Goal: Transaction & Acquisition: Purchase product/service

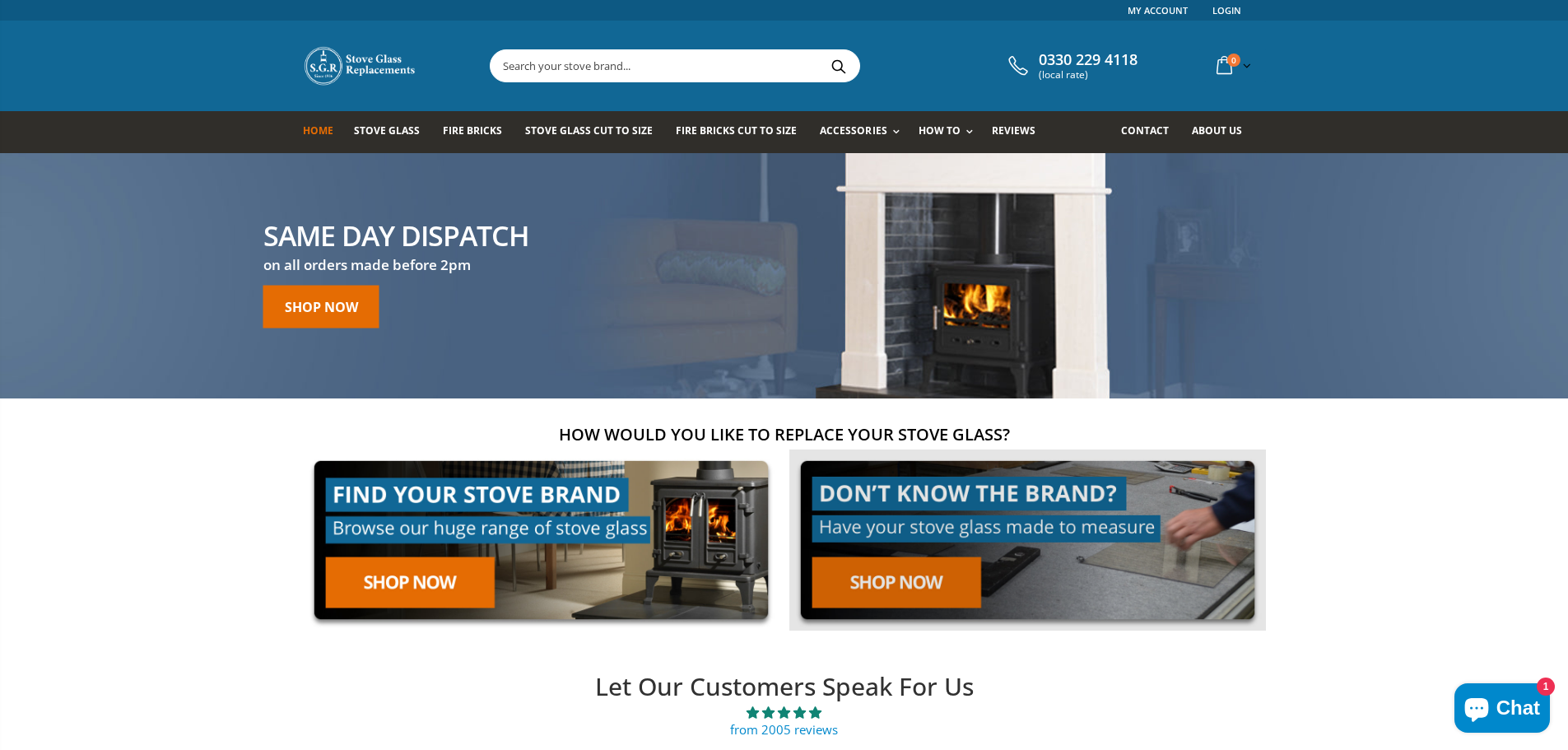
click at [957, 523] on link at bounding box center [1027, 540] width 476 height 182
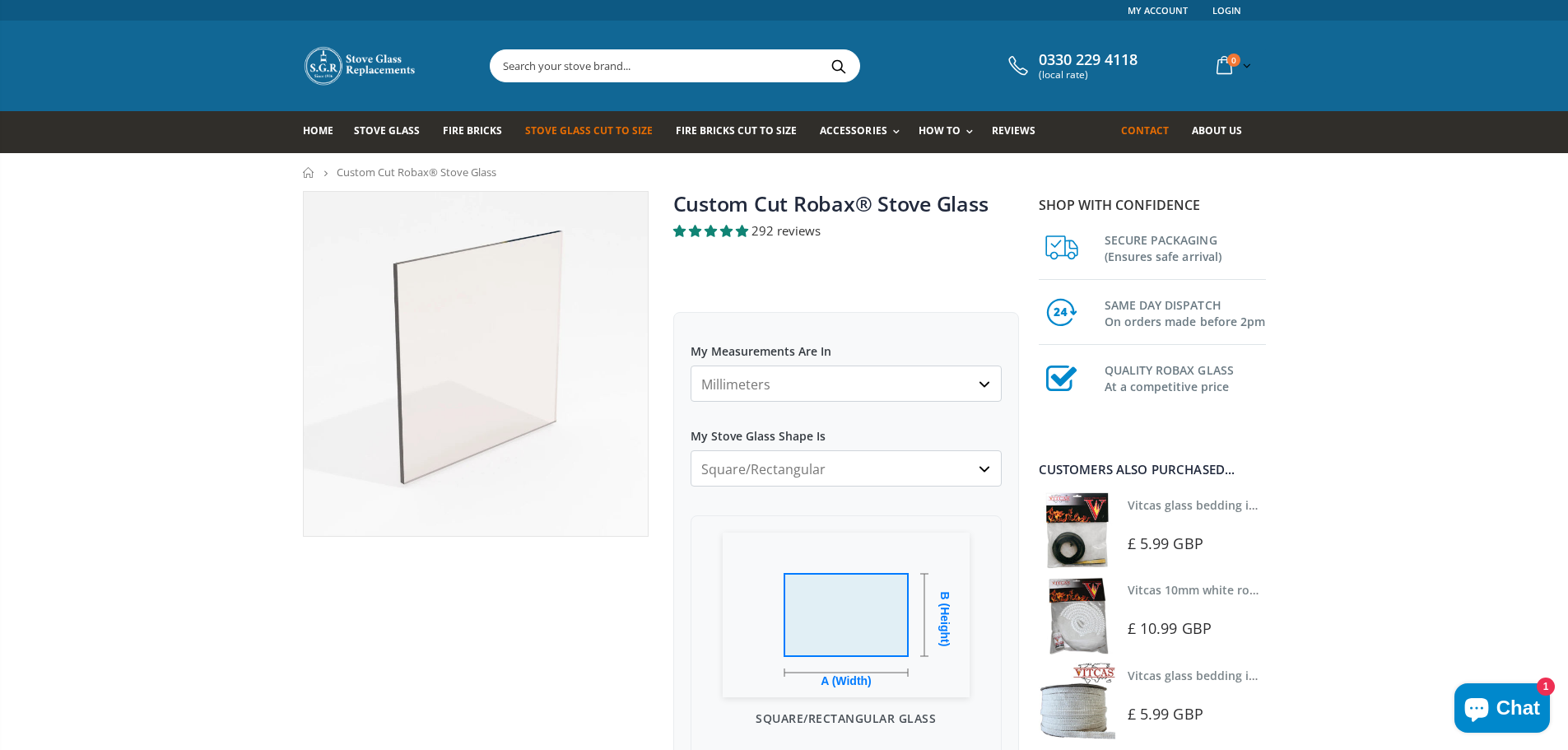
click at [1154, 135] on span "Contact" at bounding box center [1144, 130] width 48 height 14
click at [777, 385] on select "Millimeters Centimeters Inches" at bounding box center [846, 383] width 311 height 36
select select "in"
click at [691, 366] on select "Millimeters Centimeters Inches" at bounding box center [846, 383] width 311 height 36
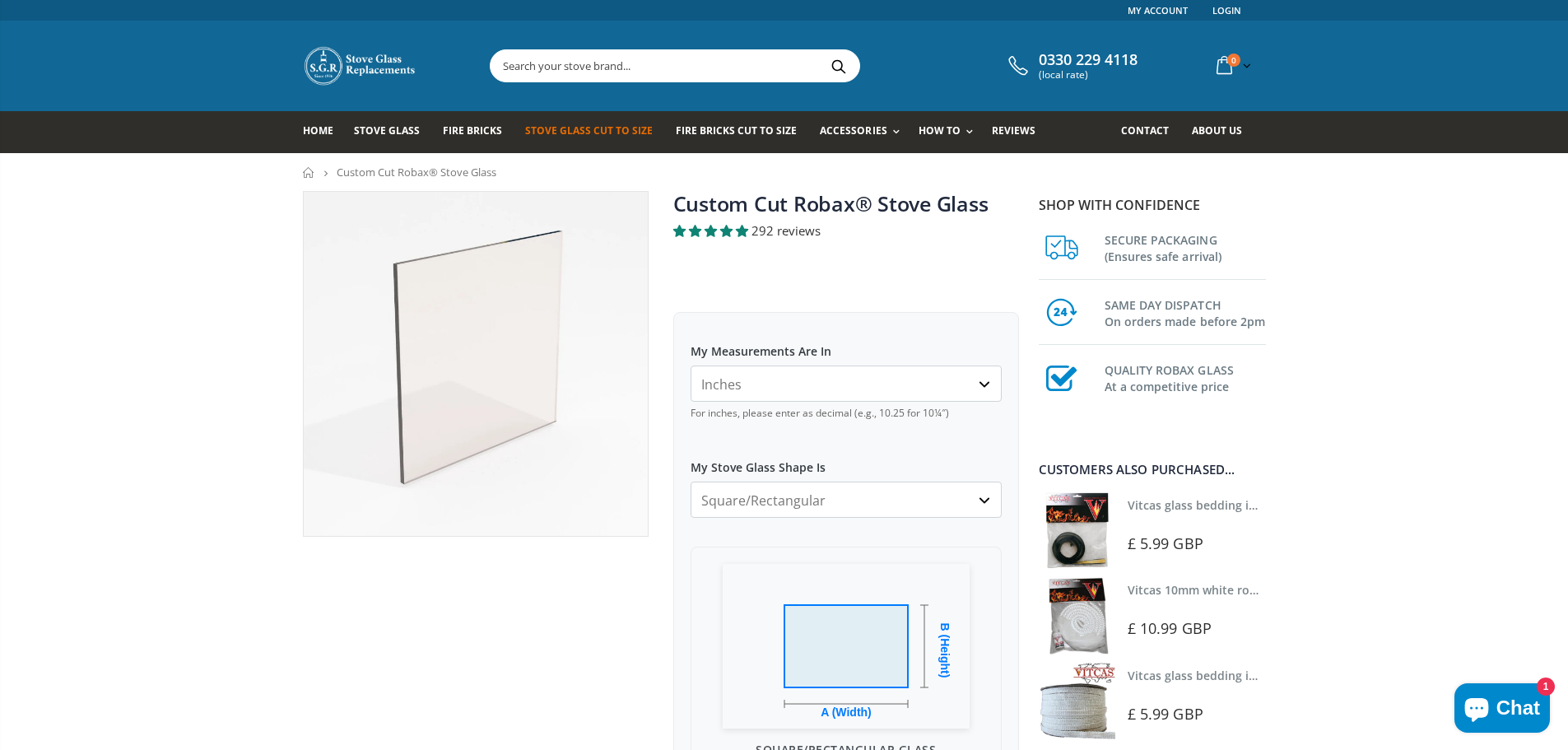
click at [780, 467] on label "My Stove Glass Shape Is" at bounding box center [846, 460] width 311 height 29
click at [780, 481] on select "Square/Rectangular Arched Half Arch Both Top Corners Cut Single Corner Cut Slop…" at bounding box center [846, 499] width 311 height 36
click at [795, 504] on select "Square/Rectangular Arched Half Arch Both Top Corners Cut Single Corner Cut Slop…" at bounding box center [846, 499] width 311 height 36
click at [691, 481] on select "Square/Rectangular Arched Half Arch Both Top Corners Cut Single Corner Cut Slop…" at bounding box center [846, 499] width 311 height 36
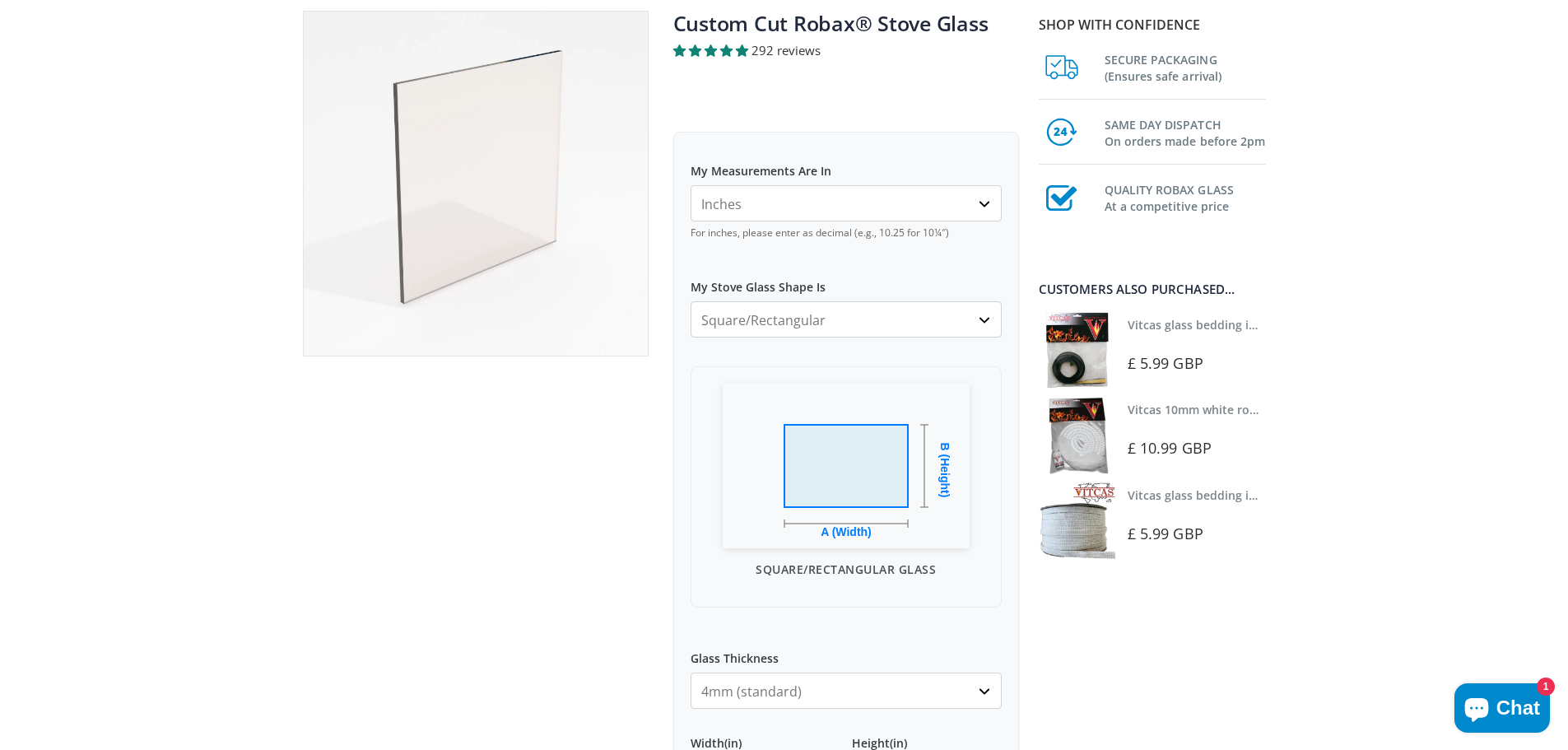
scroll to position [247, 0]
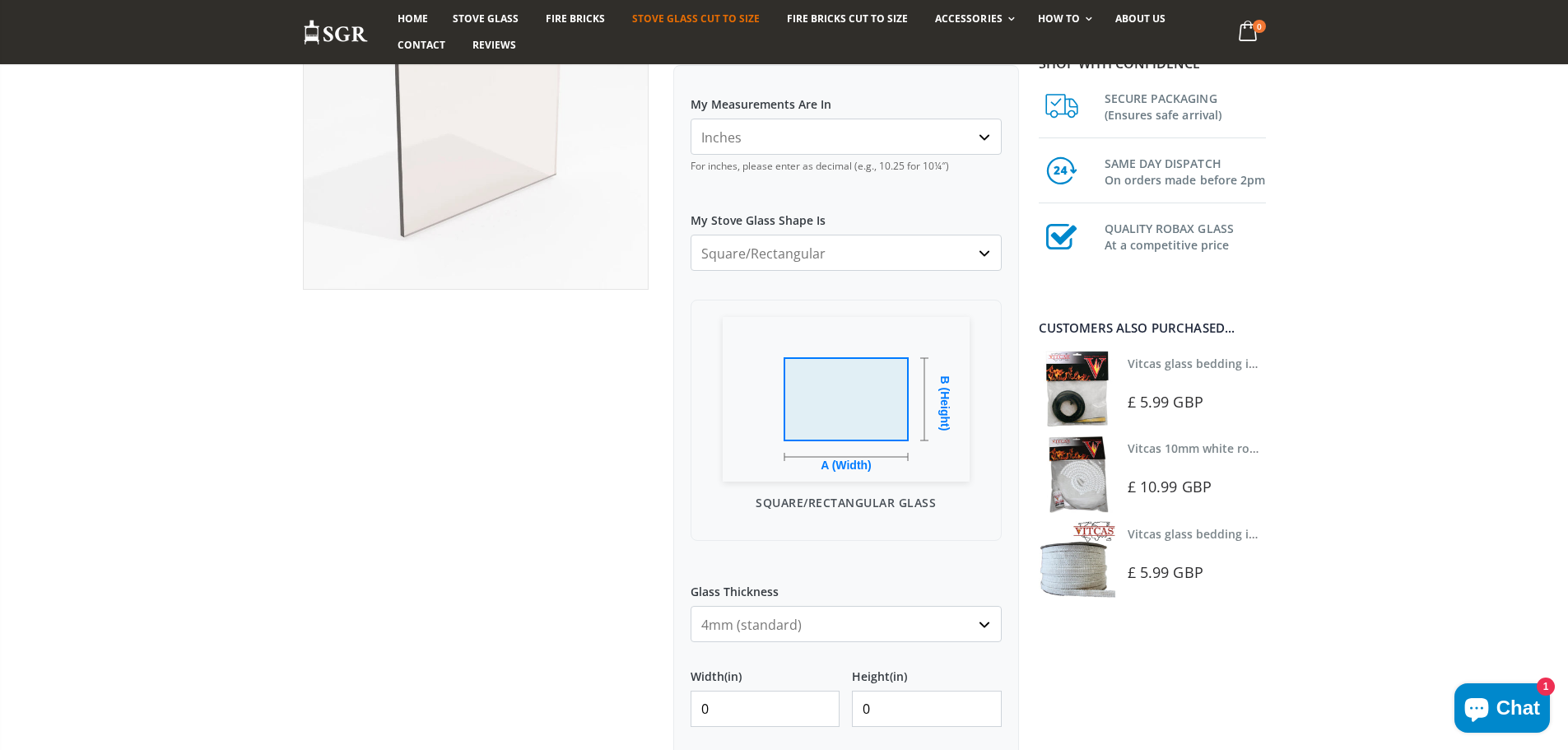
click at [724, 625] on select "4mm (standard) 5mm (gas fires with baffled flue) 3mm (For Use In Stoves With Th…" at bounding box center [846, 624] width 311 height 36
drag, startPoint x: 726, startPoint y: 708, endPoint x: 682, endPoint y: 708, distance: 44.0
click at [682, 708] on div "My Measurements Are In Millimeters Centimeters Inches For inches, please enter …" at bounding box center [846, 582] width 346 height 1034
type input "8"
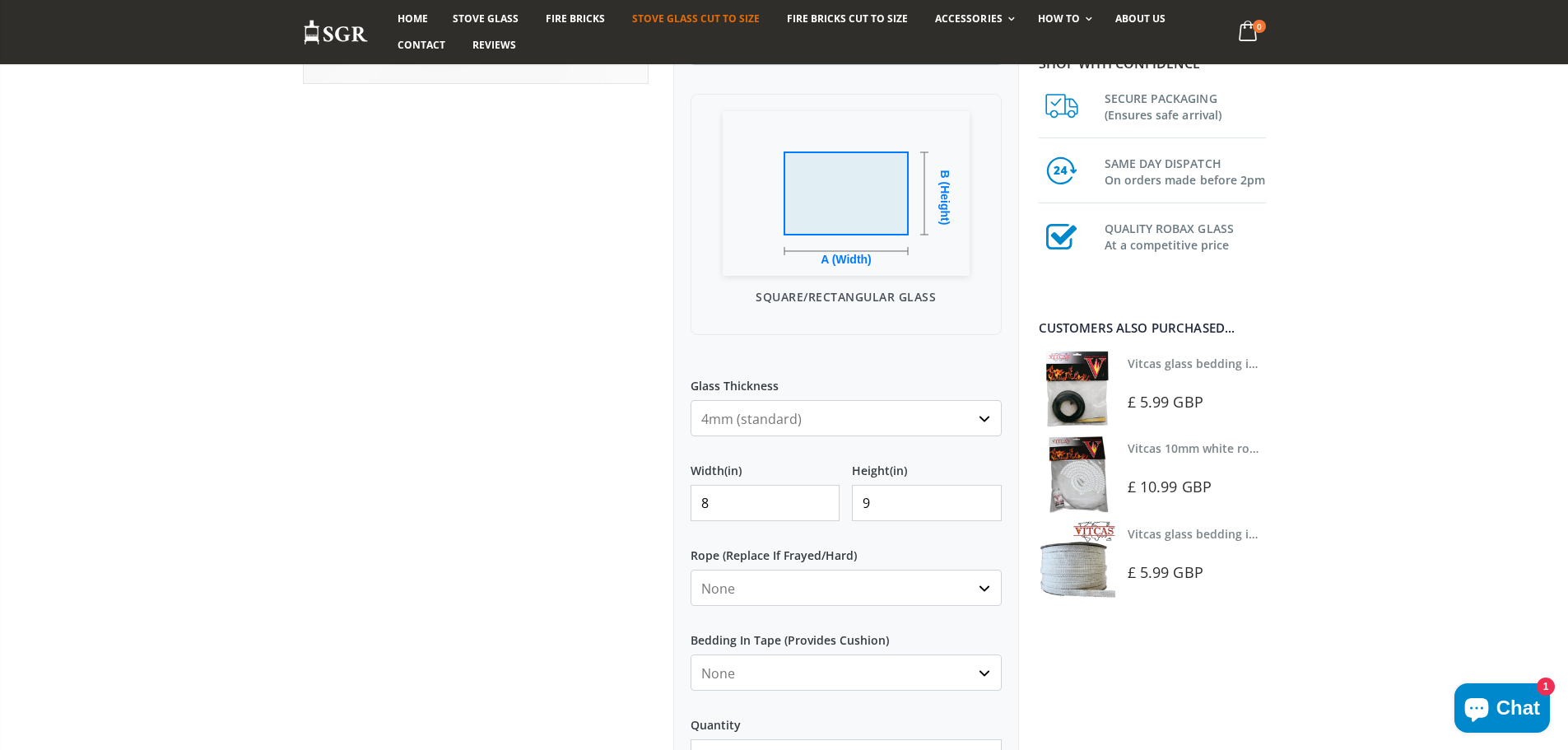
scroll to position [494, 0]
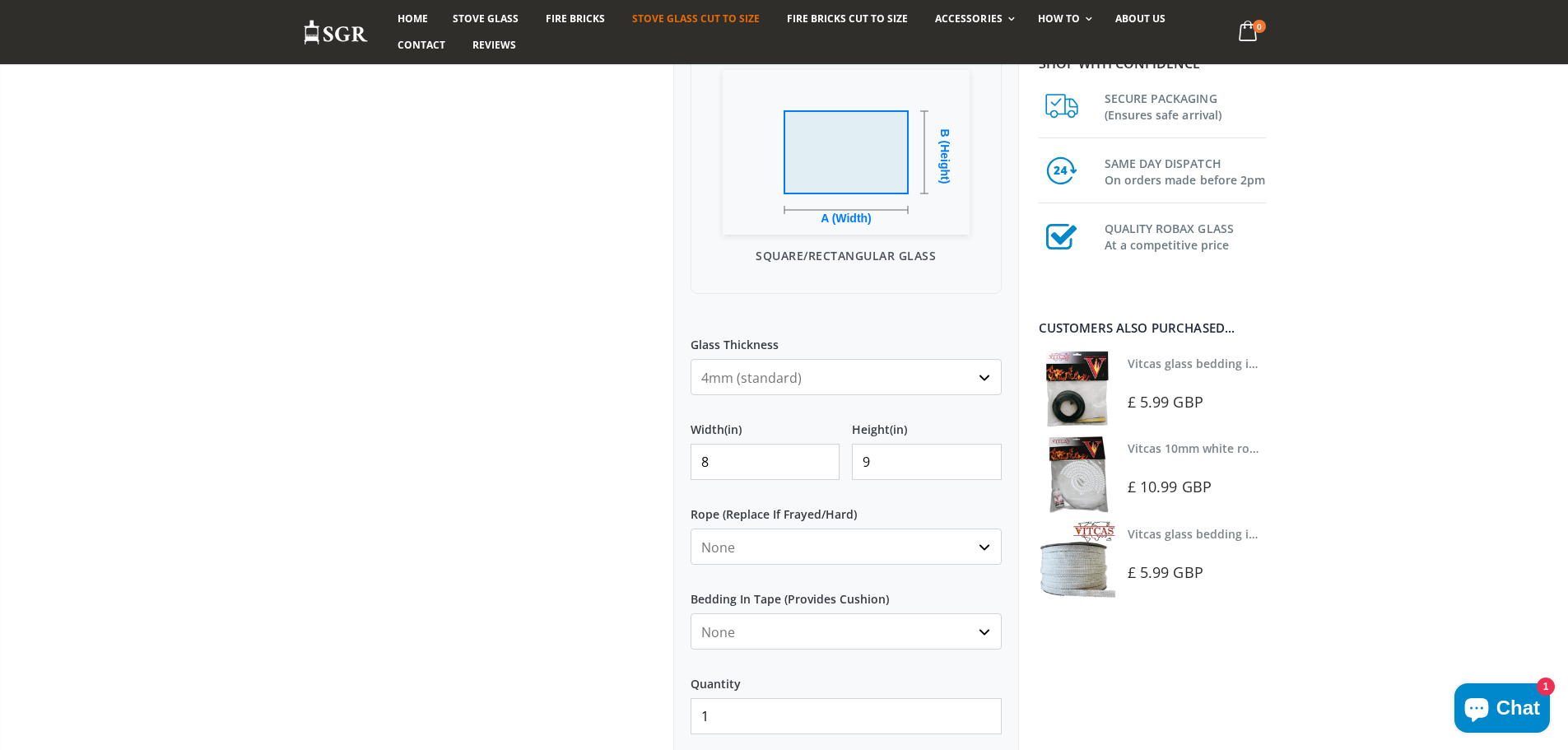
type input "9"
click at [728, 557] on select "None 3mm White 6mm White 8mm White 10mm White 12mm White 6mm Black 8mm Black 10…" at bounding box center [846, 546] width 311 height 36
click at [573, 584] on div at bounding box center [476, 283] width 370 height 1172
click at [765, 635] on select "None Black White" at bounding box center [846, 630] width 311 height 36
click at [691, 613] on select "None Black White" at bounding box center [846, 630] width 311 height 36
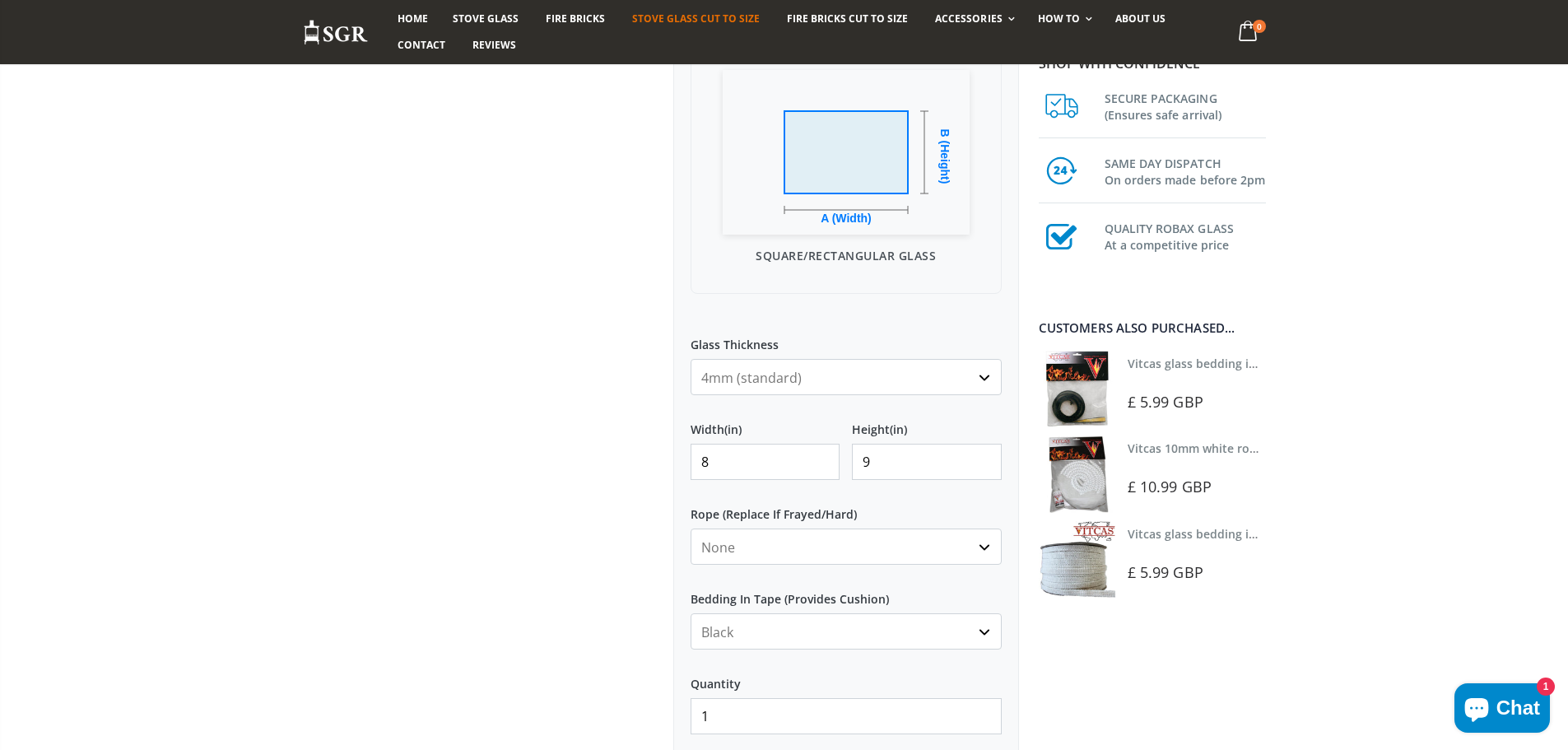
scroll to position [741, 0]
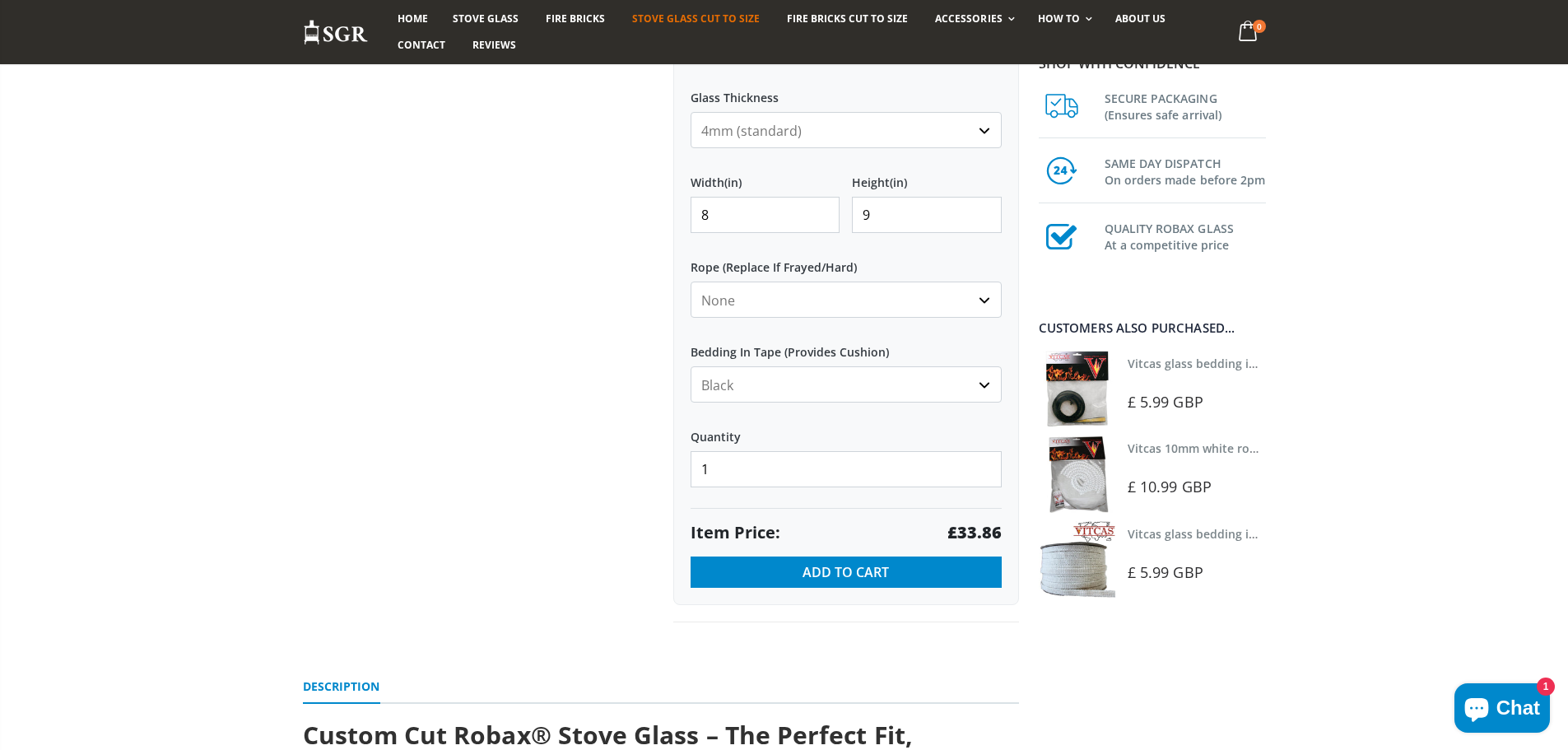
click at [743, 377] on select "None Black White" at bounding box center [846, 384] width 311 height 36
select select "none"
click at [691, 367] on select "None Black White" at bounding box center [846, 384] width 311 height 36
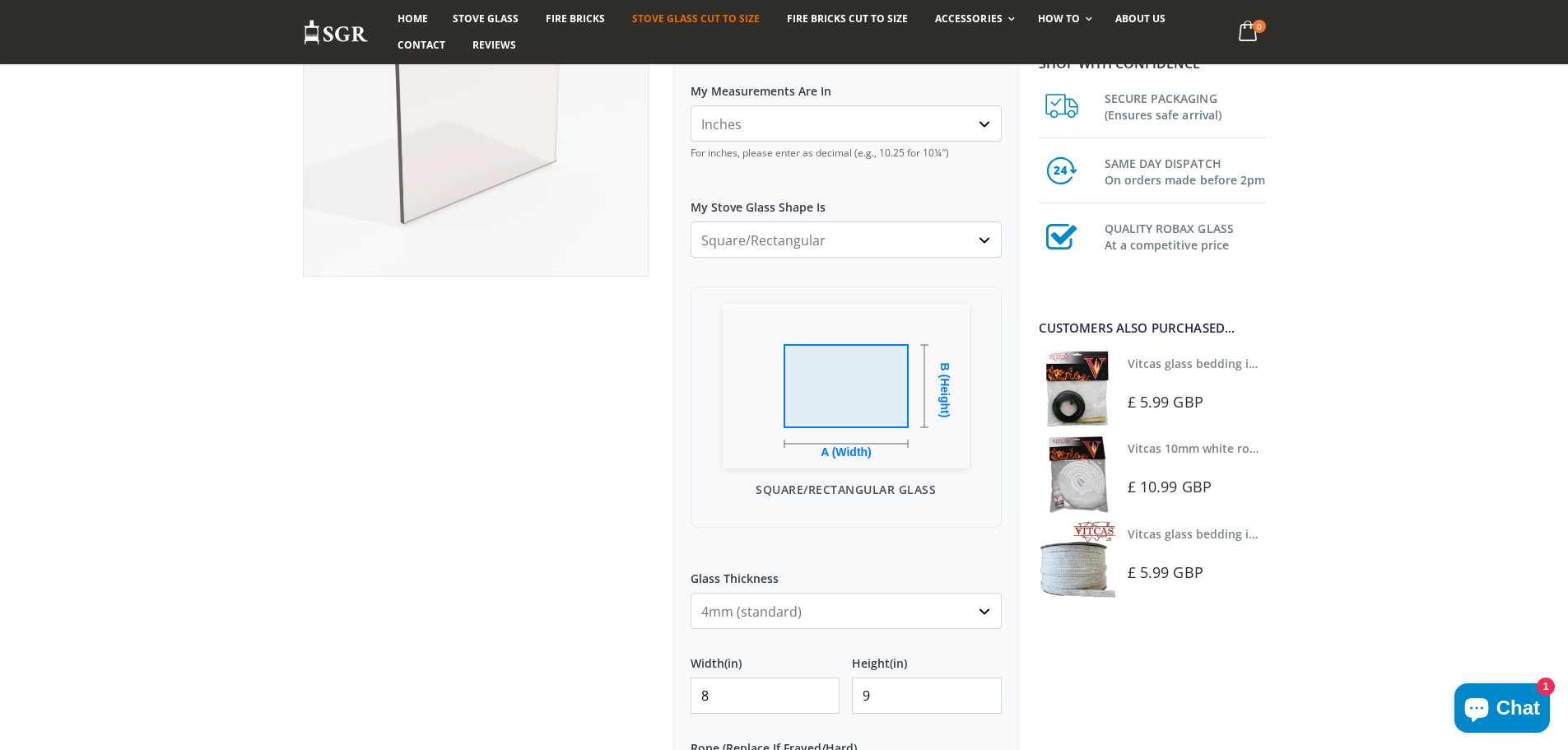
scroll to position [247, 0]
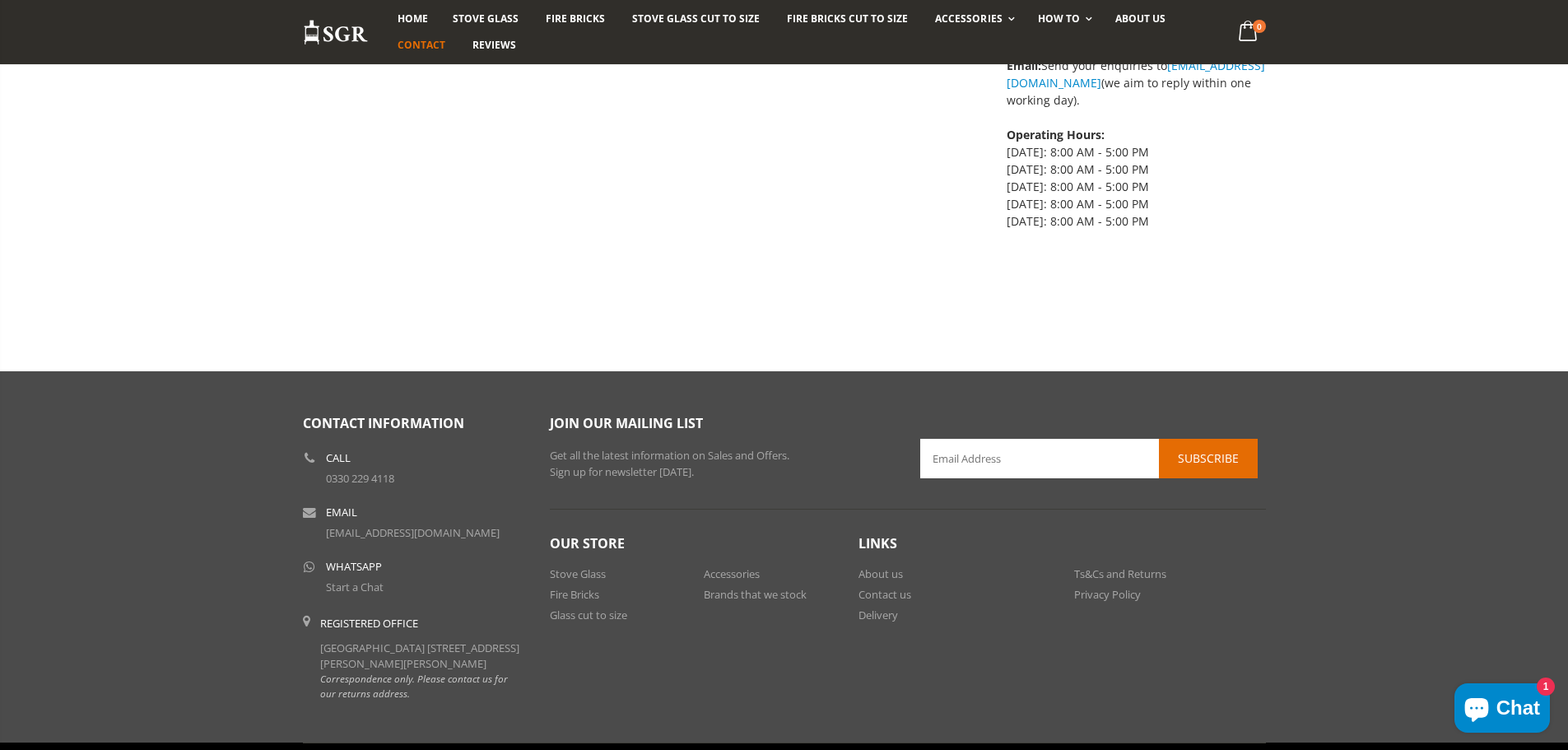
scroll to position [722, 0]
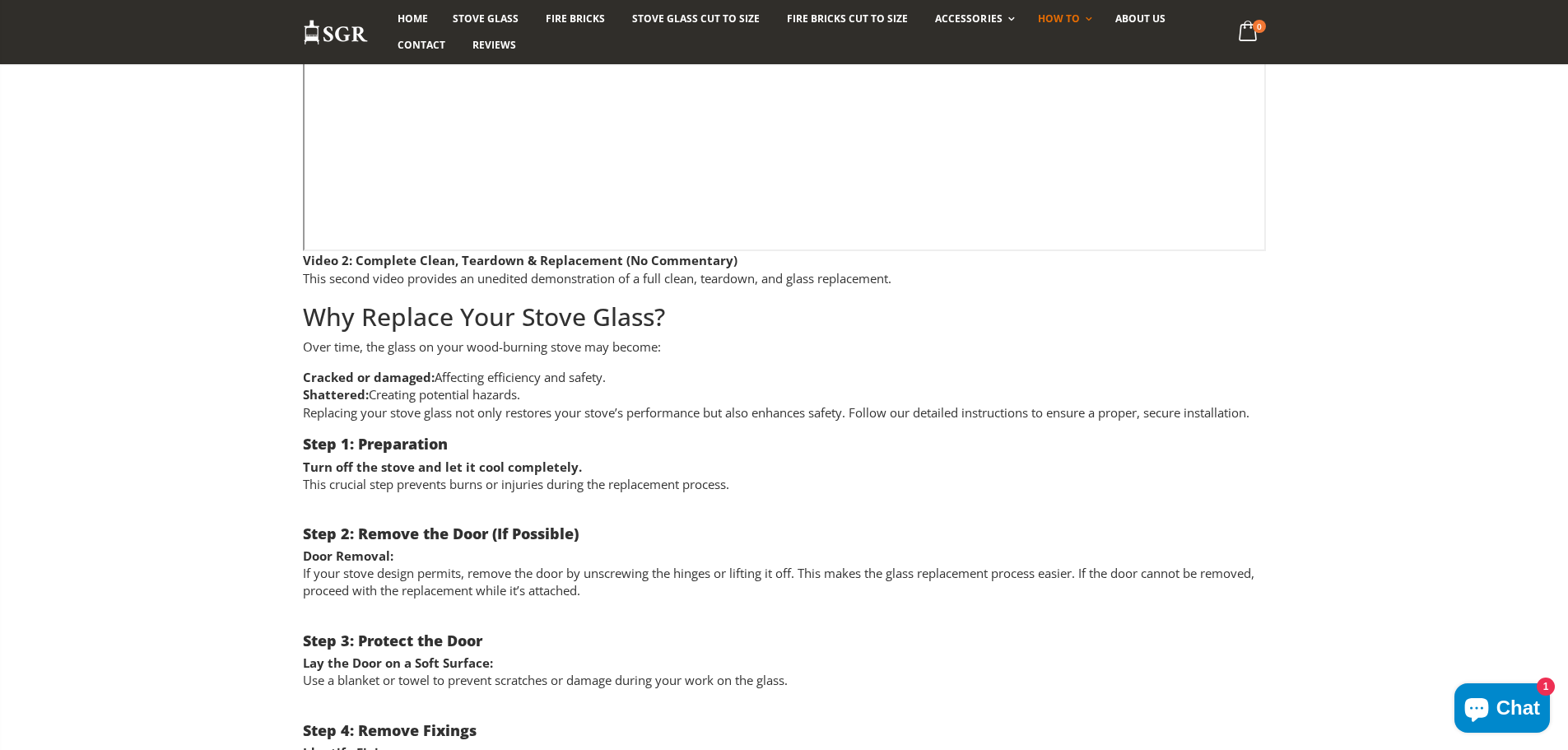
scroll to position [1235, 0]
